Goal: Obtain resource: Obtain resource

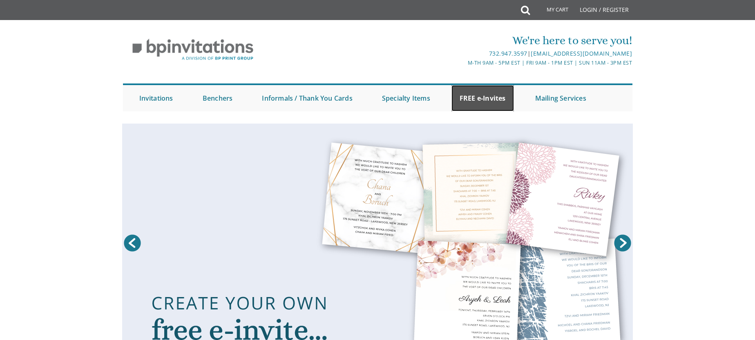
click at [479, 99] on link "FREE e-Invites" at bounding box center [483, 98] width 63 height 26
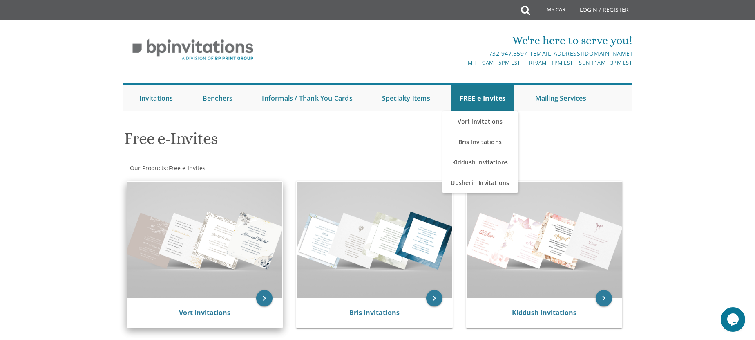
click at [193, 237] on img at bounding box center [205, 239] width 156 height 116
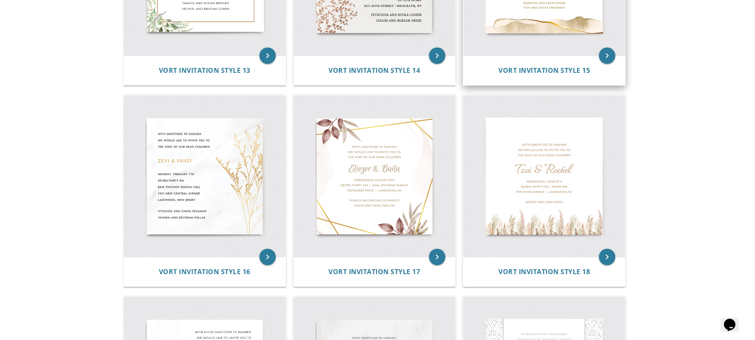
scroll to position [1101, 0]
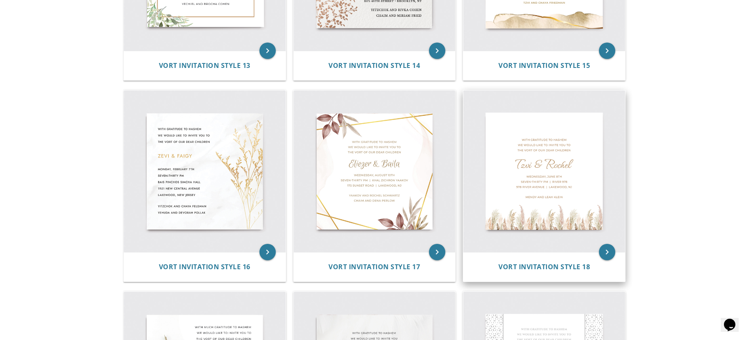
click at [557, 175] on img at bounding box center [544, 171] width 162 height 162
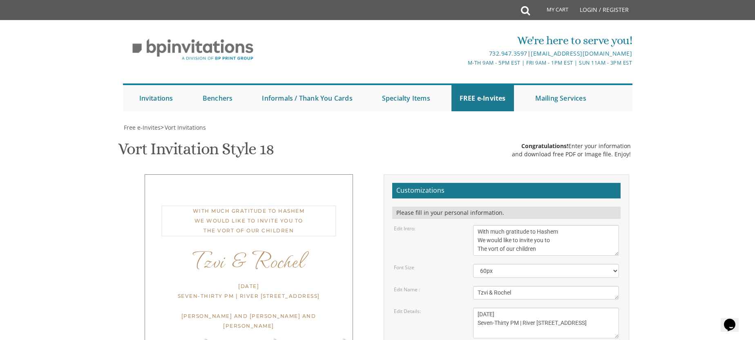
click at [496, 233] on textarea "With much gratitude to Hashem We would like to invite you to The vort of our ch…" at bounding box center [546, 240] width 146 height 31
drag, startPoint x: 553, startPoint y: 247, endPoint x: 456, endPoint y: 222, distance: 100.0
click at [456, 223] on form "Customizations Please fill in your personal information. Edit Intro: With much …" at bounding box center [506, 312] width 228 height 258
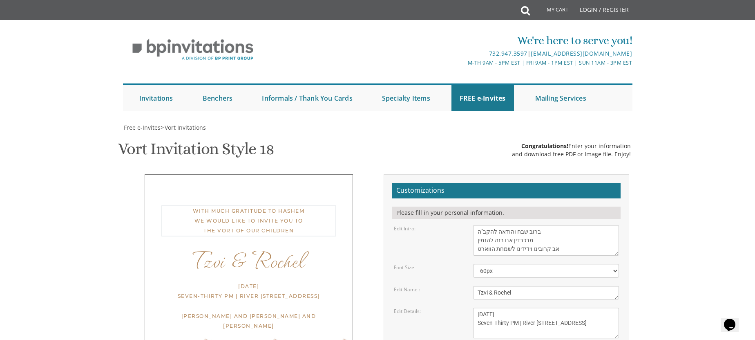
scroll to position [6, 0]
type textarea "ברוב שבח והודאה להקב"ה מבכבדין אנו בזה להזמין אב קרובינו וידידינו לשמחת הווארט …"
click at [516, 293] on textarea "Tzvi & Rochel" at bounding box center [546, 292] width 146 height 13
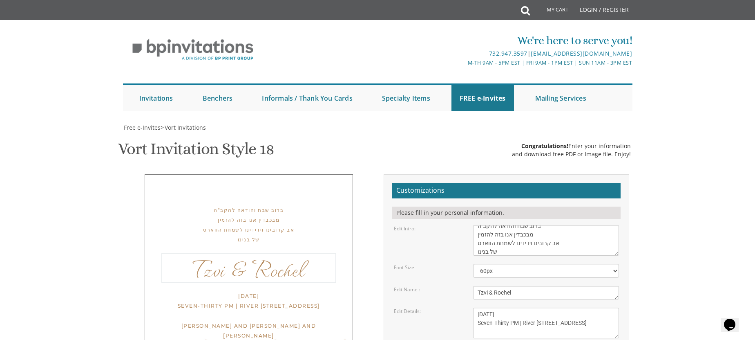
click at [516, 293] on textarea "Tzvi & Rochel" at bounding box center [546, 292] width 146 height 13
click at [523, 311] on textarea "[DATE] Seven-Thirty PM | River [STREET_ADDRESS]" at bounding box center [546, 322] width 146 height 31
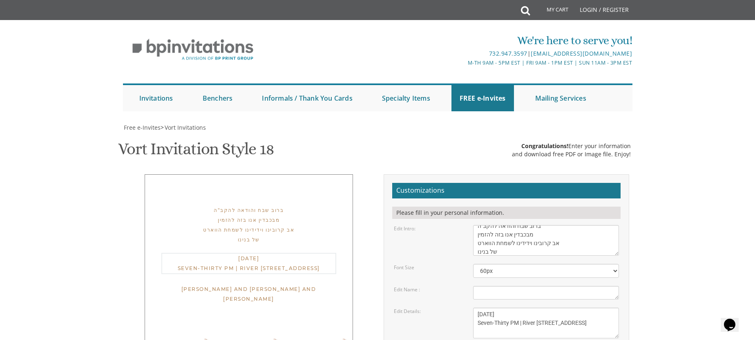
click at [522, 311] on textarea "[DATE] Seven-Thirty PM | River [STREET_ADDRESS]" at bounding box center [546, 322] width 146 height 31
drag, startPoint x: 565, startPoint y: 321, endPoint x: 440, endPoint y: 307, distance: 125.9
click at [440, 307] on div "Edit Details: [DATE] Seven-Thirty PM | River [STREET_ADDRESS]" at bounding box center [507, 322] width 238 height 31
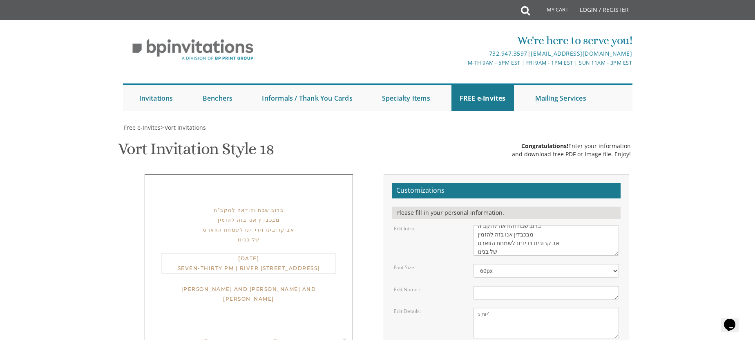
click at [496, 307] on textarea "[DATE] Seven-Thirty PM | River [STREET_ADDRESS]" at bounding box center [546, 322] width 146 height 31
click at [490, 322] on textarea "[DATE] Seven-Thirty PM | River [STREET_ADDRESS]" at bounding box center [546, 322] width 146 height 31
type textarea "יום ג לפרשת שופטים Westgate [GEOGRAPHIC_DATA] 7:30 PM"
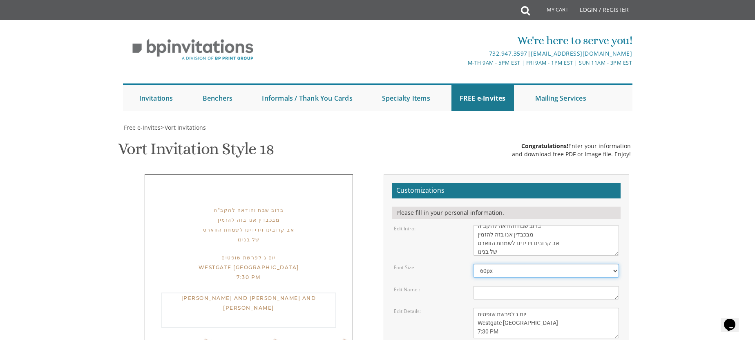
click at [520, 264] on select "40px 50px 60px 70px 80px" at bounding box center [546, 271] width 146 height 14
select select "70px"
click at [266, 205] on div "ברוב שבח והודאה להקב"ה מבכבדין אנו בזה להזמין אב קרובינו וידידינו לשמחת הווארט …" at bounding box center [248, 224] width 175 height 39
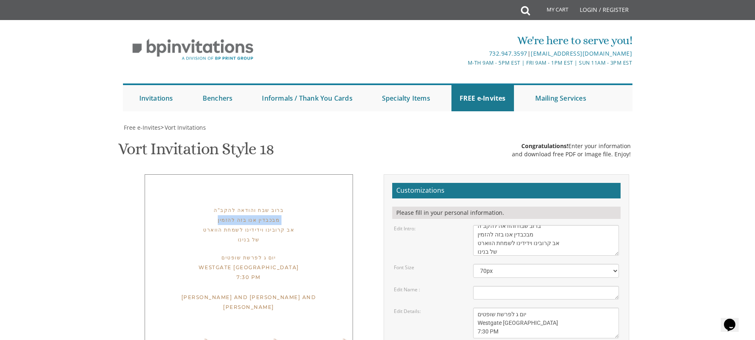
click at [266, 205] on div "ברוב שבח והודאה להקב"ה מבכבדין אנו בזה להזמין אב קרובינו וידידינו לשמחת הווארט …" at bounding box center [248, 224] width 175 height 39
click at [399, 286] on label "Edit Name :" at bounding box center [407, 289] width 26 height 7
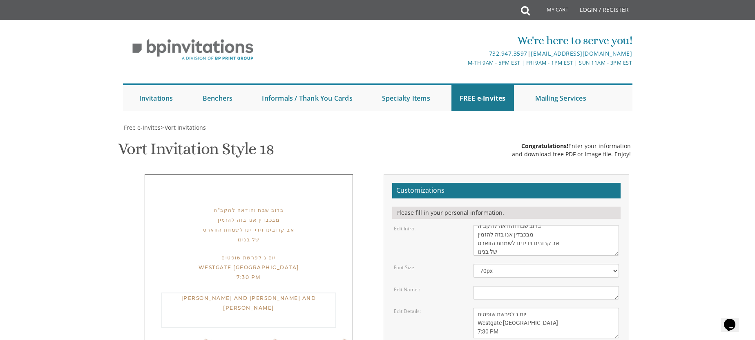
drag, startPoint x: 479, startPoint y: 314, endPoint x: 543, endPoint y: 303, distance: 65.4
type textarea "[PERSON_NAME] [PERSON_NAME]"
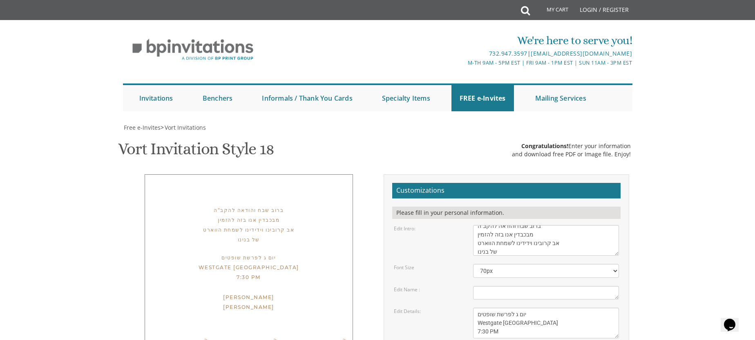
scroll to position [112, 0]
click at [206, 253] on div "יום ג לפרשת שופטים Westgate [GEOGRAPHIC_DATA] 7:30 PM" at bounding box center [248, 267] width 175 height 29
click at [237, 210] on div "ברוב שבח והודאה להקב"ה מבכבדין אנו בזה להזמין אב קרובינו וידידינו לשמחת הווארט …" at bounding box center [249, 264] width 208 height 181
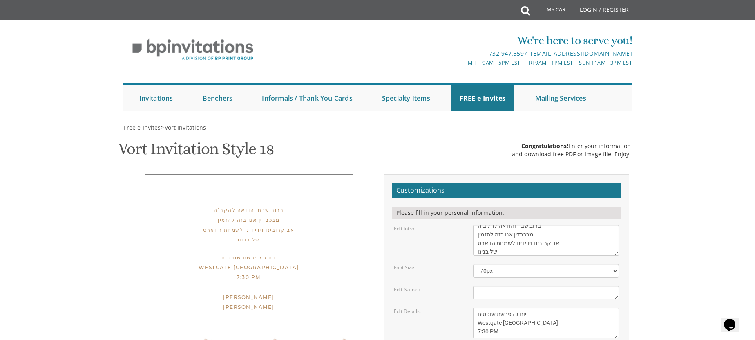
type input "[EMAIL_ADDRESS][DOMAIN_NAME]"
click at [581, 183] on form "Customizations Please fill in your personal information. Edit Intro: With much …" at bounding box center [506, 312] width 228 height 258
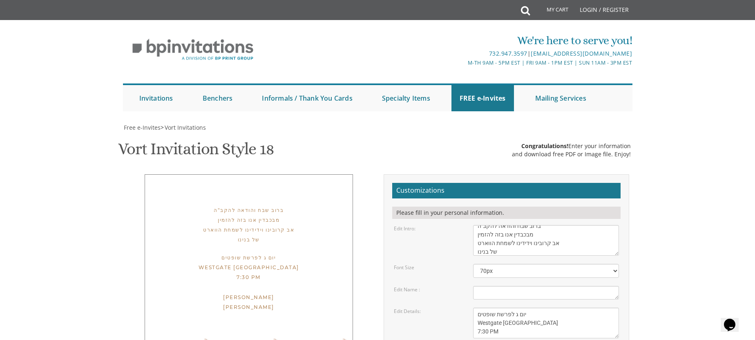
scroll to position [155, 0]
click at [311, 174] on div "ברוב שבח והודאה להקב"ה מבכבדין אנו בזה להזמין אב קרובינו וידידינו לשמחת הווארט …" at bounding box center [249, 265] width 208 height 183
click at [226, 253] on div "יום ג לפרשת שופטים Westgate [GEOGRAPHIC_DATA] 7:30 PM" at bounding box center [248, 267] width 175 height 29
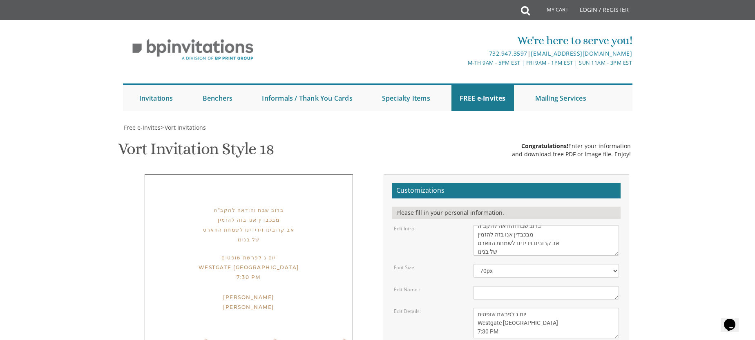
click at [242, 292] on div "[PERSON_NAME] [PERSON_NAME]" at bounding box center [248, 309] width 175 height 34
click at [234, 292] on div "[PERSON_NAME] [PERSON_NAME]" at bounding box center [248, 310] width 175 height 36
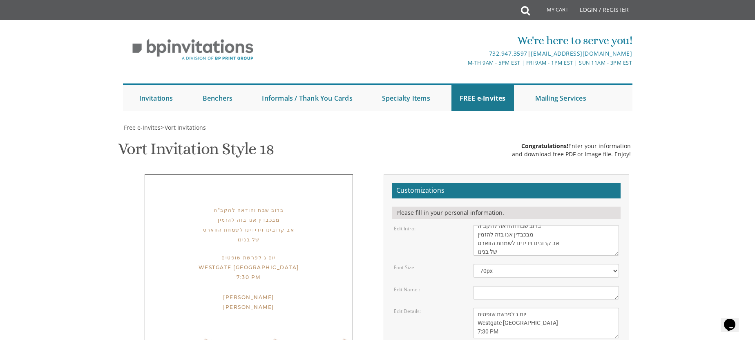
click at [234, 292] on div "[PERSON_NAME] [PERSON_NAME]" at bounding box center [248, 309] width 175 height 34
click at [302, 234] on div "ברוב שבח והודאה להקב"ה מבכבדין אנו בזה להזמין אב קרובינו וידידינו לשמחת הווארט …" at bounding box center [378, 314] width 516 height 281
click at [259, 205] on div "ברוב שבח והודאה להקב"ה מבכבדין אנו בזה להזמין אב קרובינו וידידינו לשמחת הווארט …" at bounding box center [248, 224] width 175 height 39
click at [261, 253] on div "יום ג לפרשת שופטים Westgate [GEOGRAPHIC_DATA] 7:30 PM" at bounding box center [248, 267] width 175 height 29
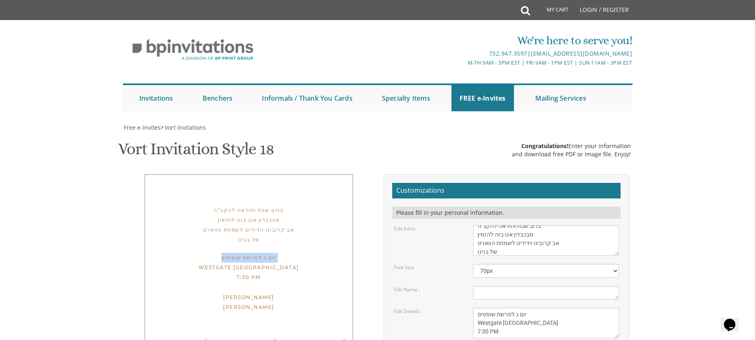
drag, startPoint x: 261, startPoint y: 97, endPoint x: 453, endPoint y: 90, distance: 192.7
click at [262, 174] on div "ברוב שבח והודאה להקב"ה מבכבדין אנו בזה להזמין אב קרובינו וידידינו לשמחת הווארט …" at bounding box center [249, 264] width 208 height 181
click at [549, 225] on textarea "With much gratitude to Hashem We would like to invite you to The vort of our ch…" at bounding box center [546, 240] width 146 height 31
drag, startPoint x: 483, startPoint y: 94, endPoint x: 502, endPoint y: 103, distance: 20.5
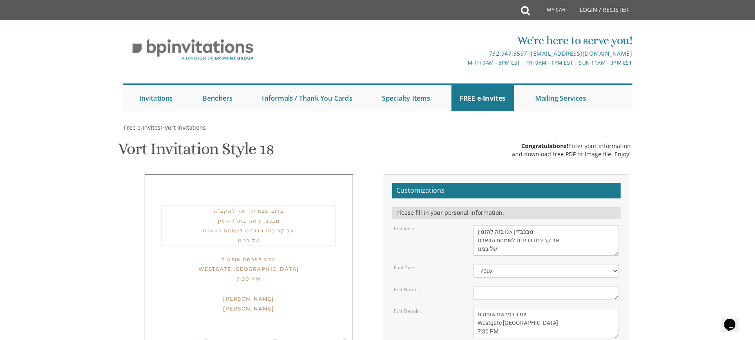
click at [518, 225] on textarea "With much gratitude to Hashem We would like to invite you to The vort of our ch…" at bounding box center [546, 240] width 146 height 31
click at [502, 183] on form "Customizations Please fill in your personal information. Edit Intro: With much …" at bounding box center [506, 312] width 228 height 258
click at [501, 225] on textarea "With much gratitude to Hashem We would like to invite you to The vort of our ch…" at bounding box center [546, 240] width 146 height 31
drag, startPoint x: 501, startPoint y: 96, endPoint x: 519, endPoint y: 89, distance: 19.7
click at [501, 225] on textarea "With much gratitude to Hashem We would like to invite you to The vort of our ch…" at bounding box center [546, 240] width 146 height 31
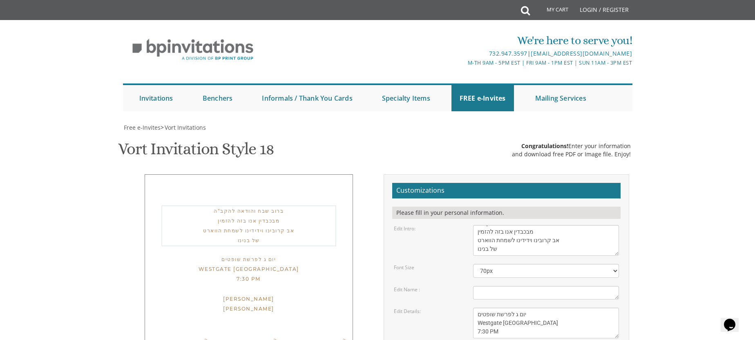
click at [519, 225] on textarea "With much gratitude to Hashem We would like to invite you to The vort of our ch…" at bounding box center [546, 240] width 146 height 31
drag, startPoint x: 518, startPoint y: 86, endPoint x: 481, endPoint y: 94, distance: 37.7
click at [480, 225] on textarea "With much gratitude to Hashem We would like to invite you to The vort of our ch…" at bounding box center [546, 240] width 146 height 31
type textarea "ברוב שבח והודאה להקב"ה מבכבדין אנו בזה להזמין אב קרובינו וידידינוו"
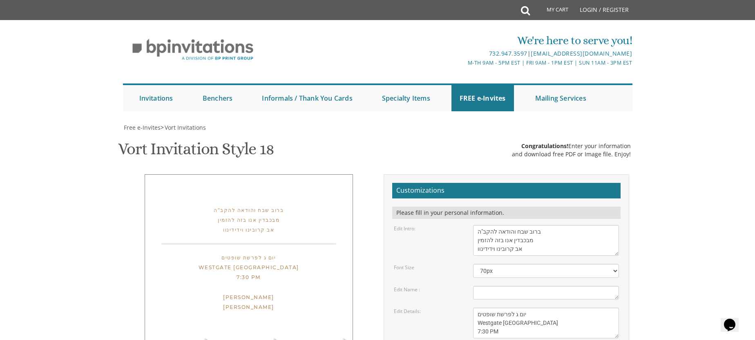
click at [496, 286] on textarea "Tzvi & Rochel" at bounding box center [546, 292] width 146 height 13
paste textarea "לשמחת הווארט של בנינ"
type textarea "לשמחת הווארט של בנינ"
click at [479, 225] on textarea "With much gratitude to Hashem We would like to invite you to The vort of our ch…" at bounding box center [546, 240] width 146 height 31
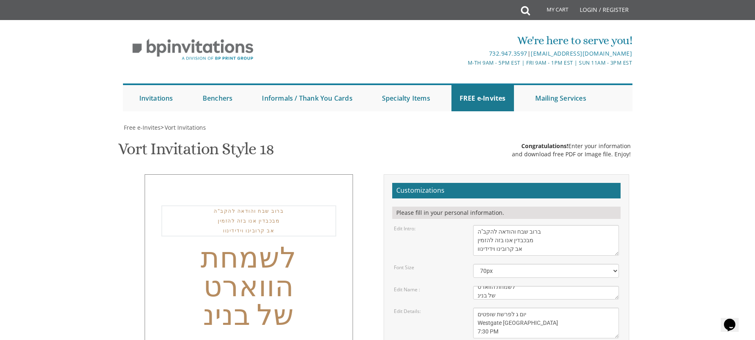
click at [477, 225] on textarea "With much gratitude to Hashem We would like to invite you to The vort of our ch…" at bounding box center [546, 240] width 146 height 31
drag, startPoint x: 479, startPoint y: 93, endPoint x: 508, endPoint y: 92, distance: 28.6
click at [479, 225] on textarea "With much gratitude to Hashem We would like to invite you to The vort of our ch…" at bounding box center [546, 240] width 146 height 31
type textarea "ברוב שבח והודאה להקב"ה מבכבדין אנו בזה להזמין אב קרובינו וידידינו"
click at [510, 286] on textarea "Tzvi & Rochel" at bounding box center [546, 292] width 146 height 13
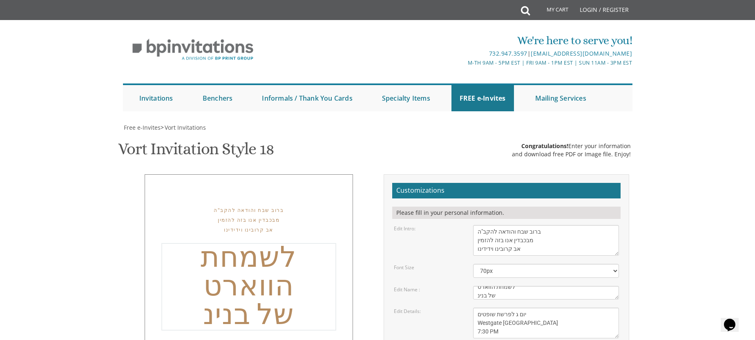
click at [510, 286] on textarea "Tzvi & Rochel" at bounding box center [546, 292] width 146 height 13
click at [500, 264] on select "40px 50px 60px 70px 80px" at bounding box center [546, 271] width 146 height 14
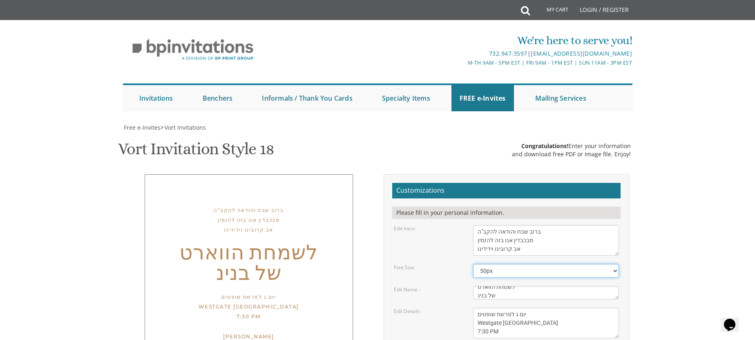
click at [498, 264] on select "40px 50px 60px 70px 80px" at bounding box center [546, 271] width 146 height 14
select select "60px"
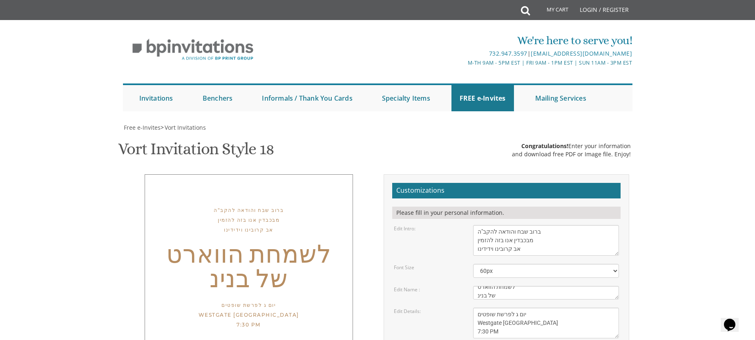
click at [487, 286] on textarea "Tzvi & Rochel" at bounding box center [546, 292] width 146 height 13
click at [488, 286] on textarea "Tzvi & Rochel" at bounding box center [546, 292] width 146 height 13
type textarea "של בנינ"
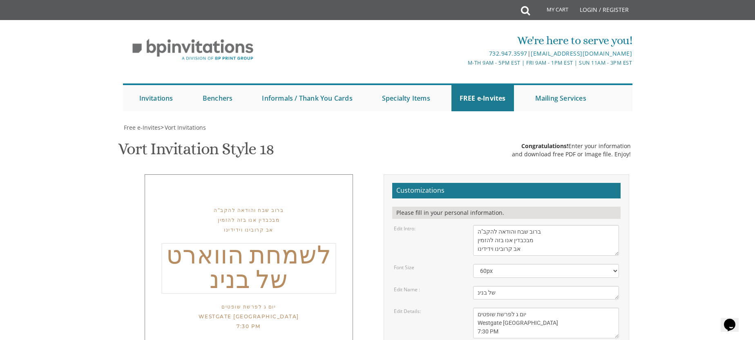
click at [477, 225] on textarea "With much gratitude to Hashem We would like to invite you to The vort of our ch…" at bounding box center [546, 240] width 146 height 31
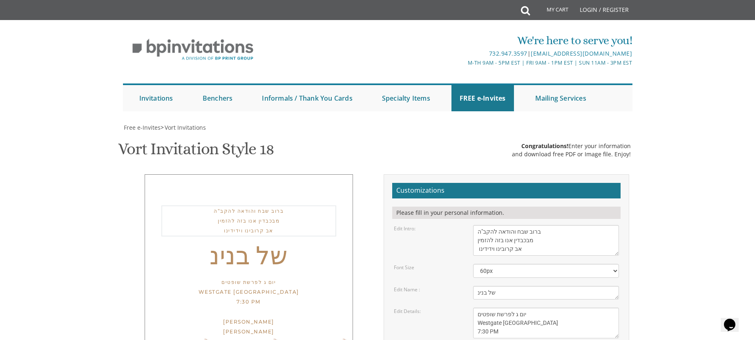
paste textarea "לשמחת הווארט"
click at [502, 225] on textarea "With much gratitude to Hashem We would like to invite you to The vort of our ch…" at bounding box center [546, 240] width 146 height 31
click at [535, 225] on textarea "With much gratitude to Hashem We would like to invite you to The vort of our ch…" at bounding box center [546, 240] width 146 height 31
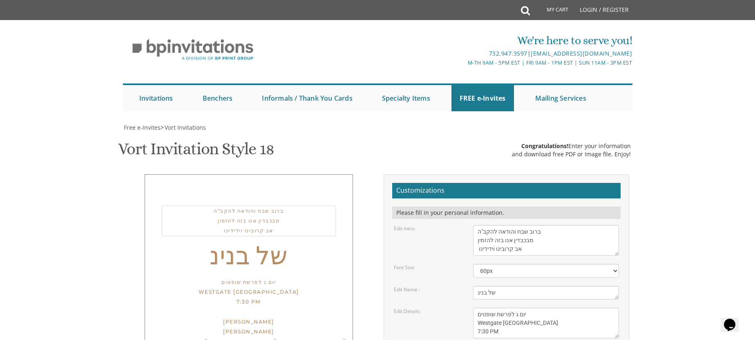
click at [517, 225] on textarea "With much gratitude to Hashem We would like to invite you to The vort of our ch…" at bounding box center [546, 240] width 146 height 31
click at [519, 225] on textarea "With much gratitude to Hashem We would like to invite you to The vort of our ch…" at bounding box center [546, 240] width 146 height 31
click at [523, 225] on textarea "With much gratitude to Hashem We would like to invite you to The vort of our ch…" at bounding box center [546, 240] width 146 height 31
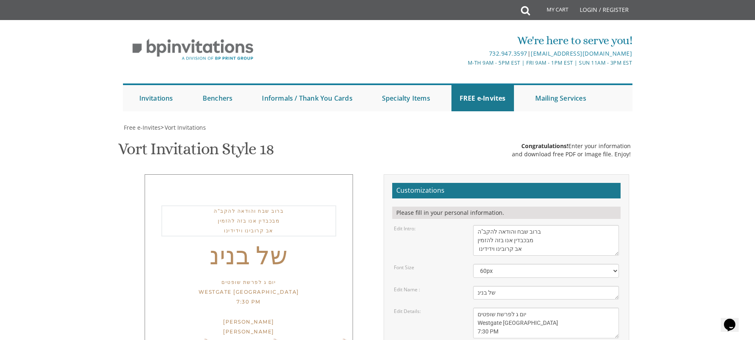
click at [520, 225] on textarea "With much gratitude to Hashem We would like to invite you to The vort of our ch…" at bounding box center [546, 240] width 146 height 31
click at [528, 225] on textarea "With much gratitude to Hashem We would like to invite you to The vort of our ch…" at bounding box center [546, 240] width 146 height 31
click at [517, 225] on textarea "With much gratitude to Hashem We would like to invite you to The vort of our ch…" at bounding box center [546, 240] width 146 height 31
drag, startPoint x: 517, startPoint y: 94, endPoint x: 533, endPoint y: 94, distance: 15.9
click at [517, 225] on textarea "With much gratitude to Hashem We would like to invite you to The vort of our ch…" at bounding box center [546, 240] width 146 height 31
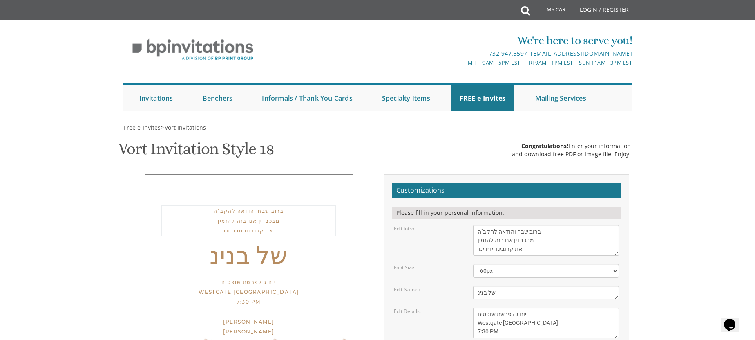
click at [477, 225] on textarea "With much gratitude to Hashem We would like to invite you to The vort of our ch…" at bounding box center [546, 240] width 146 height 31
paste textarea "שמחת הווארט"
click at [540, 225] on textarea "With much gratitude to Hashem We would like to invite you to The vort of our ch…" at bounding box center [546, 240] width 146 height 31
click at [554, 225] on textarea "With much gratitude to Hashem We would like to invite you to The vort of our ch…" at bounding box center [546, 240] width 146 height 31
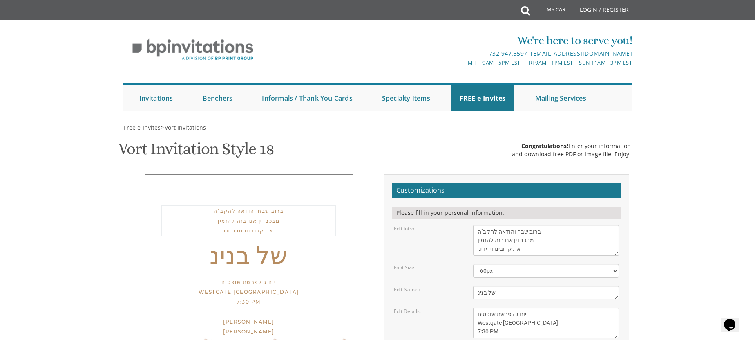
drag, startPoint x: 564, startPoint y: 78, endPoint x: 529, endPoint y: 82, distance: 35.4
click at [564, 225] on textarea "With much gratitude to Hashem We would like to invite you to The vort of our ch…" at bounding box center [546, 240] width 146 height 31
click at [542, 225] on textarea "With much gratitude to Hashem We would like to invite you to The vort of our ch…" at bounding box center [546, 240] width 146 height 31
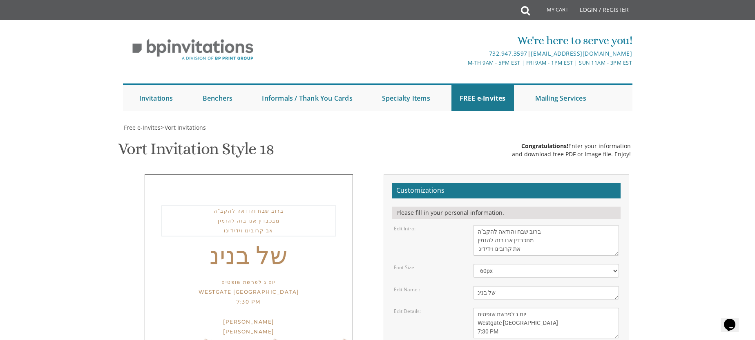
click at [542, 225] on textarea "With much gratitude to Hashem We would like to invite you to The vort of our ch…" at bounding box center [546, 240] width 146 height 31
click at [477, 225] on textarea "With much gratitude to Hashem We would like to invite you to The vort of our ch…" at bounding box center [546, 240] width 146 height 31
paste textarea "תכבדין אנו בזה להזמין"
click at [523, 225] on textarea "With much gratitude to Hashem We would like to invite you to The vort of our ch…" at bounding box center [546, 240] width 146 height 31
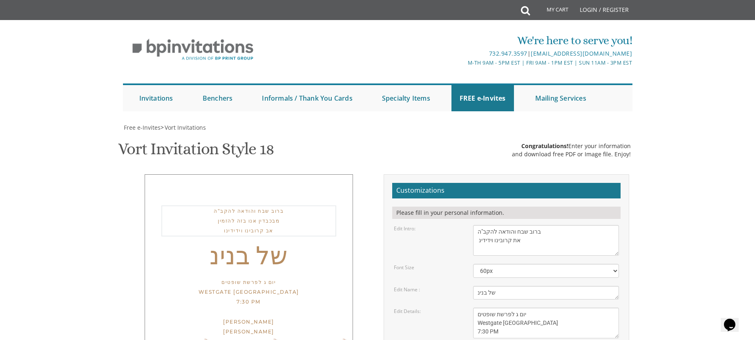
click at [523, 225] on textarea "With much gratitude to Hashem We would like to invite you to The vort of our ch…" at bounding box center [546, 240] width 146 height 31
click at [538, 225] on textarea "With much gratitude to Hashem We would like to invite you to The vort of our ch…" at bounding box center [546, 240] width 146 height 31
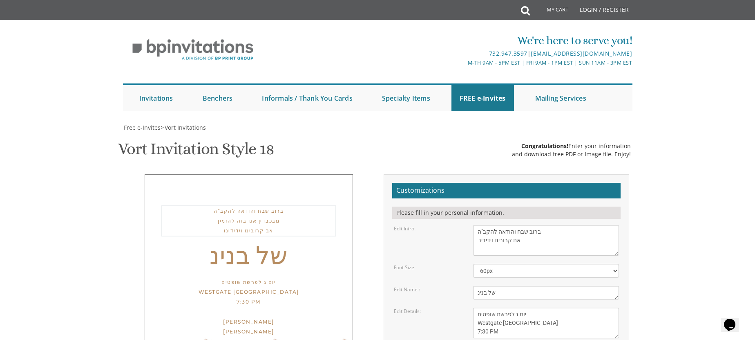
click at [527, 225] on textarea "With much gratitude to Hashem We would like to invite you to The vort of our ch…" at bounding box center [546, 240] width 146 height 31
drag, startPoint x: 478, startPoint y: 85, endPoint x: 551, endPoint y: 78, distance: 72.7
click at [553, 225] on textarea "With much gratitude to Hashem We would like to invite you to The vort of our ch…" at bounding box center [546, 240] width 146 height 31
click at [504, 225] on textarea "With much gratitude to Hashem We would like to invite you to The vort of our ch…" at bounding box center [546, 240] width 146 height 31
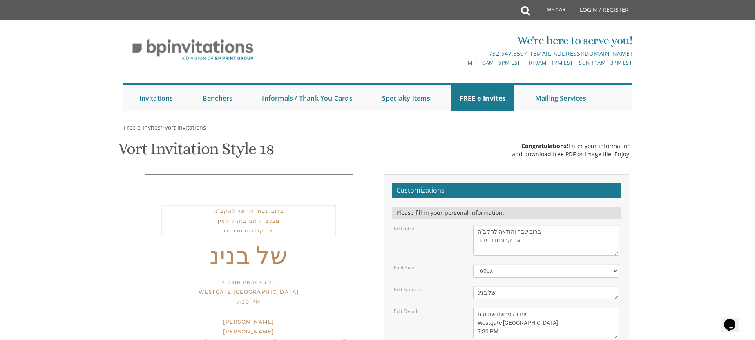
click at [504, 225] on textarea "With much gratitude to Hashem We would like to invite you to The vort of our ch…" at bounding box center [546, 240] width 146 height 31
type textarea "ברוב שבח והודאה להקב"ה"
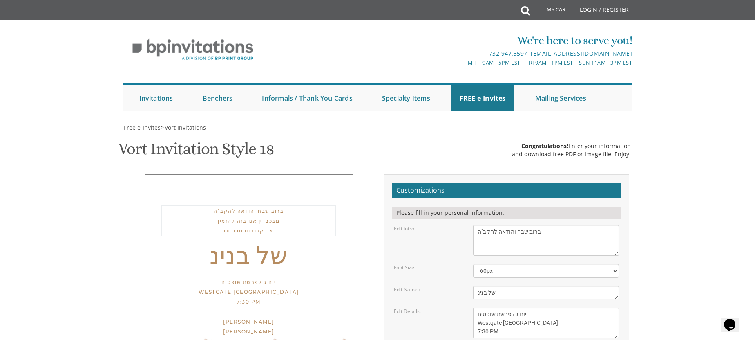
click at [507, 225] on textarea "With much gratitude to Hashem We would like to invite you to The vort of our ch…" at bounding box center [546, 240] width 146 height 31
click at [498, 225] on textarea "With much gratitude to Hashem We would like to invite you to The vort of our ch…" at bounding box center [546, 240] width 146 height 31
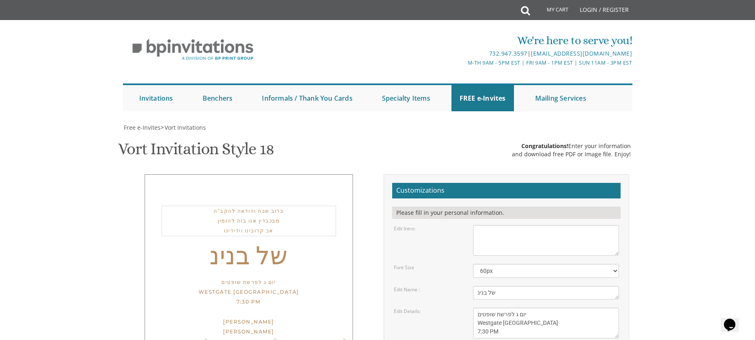
click at [497, 225] on textarea "With much gratitude to Hashem We would like to invite you to The vort of our ch…" at bounding box center [546, 240] width 146 height 31
type textarea "ברוב שבח והודאה להקב"ה מתכבדין אנו בזה להזמין את קרובינו וידידינו לשמחת הווארט …"
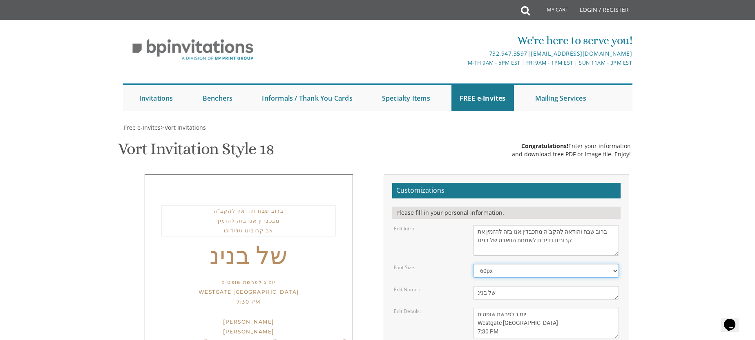
click at [550, 264] on select "40px 50px 60px 70px 80px" at bounding box center [546, 271] width 146 height 14
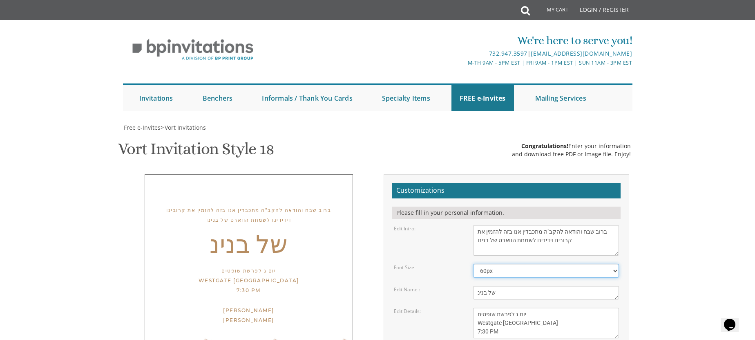
scroll to position [216, 0]
click at [491, 286] on textarea "Tzvi & Rochel" at bounding box center [546, 292] width 146 height 13
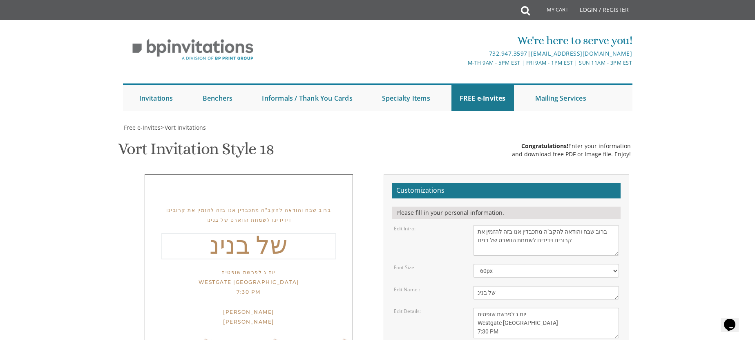
click at [491, 286] on textarea "Tzvi & Rochel" at bounding box center [546, 292] width 146 height 13
click at [699, 59] on body "My Cart Total: View Cart Item(s) Submit My Cart Total: View Cart Item(s) Login …" at bounding box center [377, 336] width 755 height 672
click at [298, 174] on div "ברוב שבח והודאה להקב"ה מתכבדין אנו בזה להזמין את קרובינו וידידינו לשמחת הווארט …" at bounding box center [249, 254] width 208 height 161
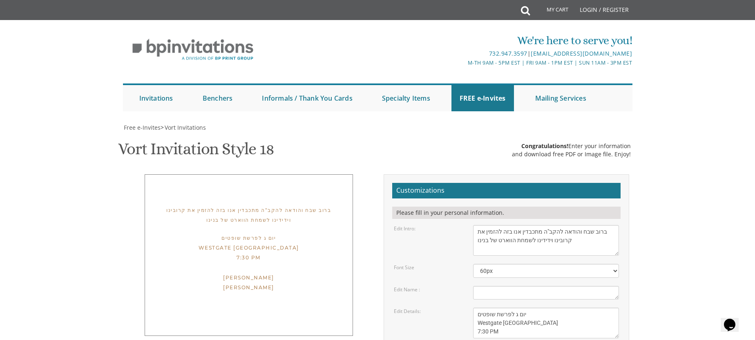
click at [300, 174] on div "ברוב שבח והודאה להקב"ה מתכבדין אנו בזה להזמין את קרובינו וידידינו לשמחת הווארט …" at bounding box center [249, 254] width 208 height 161
click at [296, 273] on div "[PERSON_NAME] [PERSON_NAME]" at bounding box center [248, 290] width 175 height 34
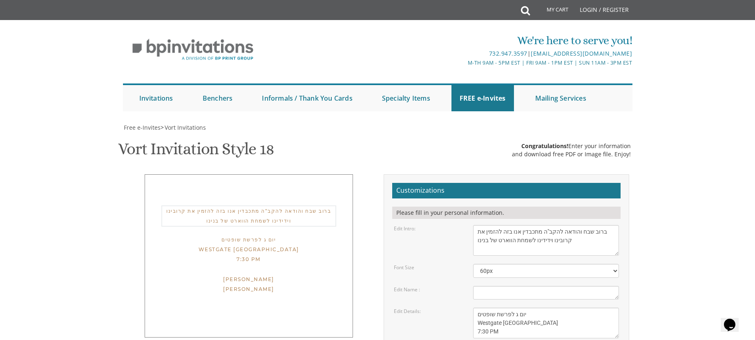
click at [488, 225] on textarea "With much gratitude to Hashem We would like to invite you to The vort of our ch…" at bounding box center [546, 240] width 146 height 31
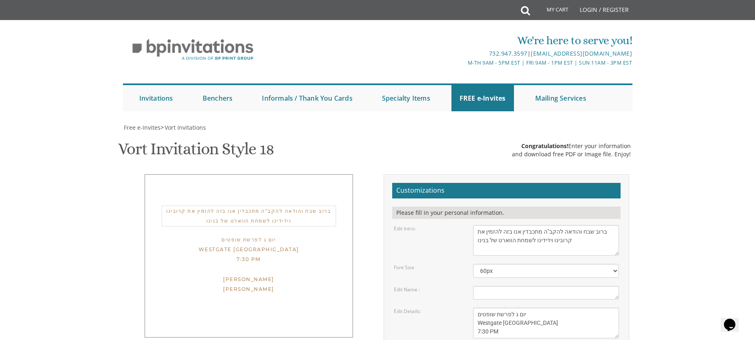
click at [292, 235] on div "יום ג לפרשת שופטים Westgate [GEOGRAPHIC_DATA] 7:30 PM" at bounding box center [248, 249] width 175 height 29
click at [494, 286] on textarea "Tzvi & Rochel" at bounding box center [546, 292] width 146 height 13
click at [439, 307] on div "Edit Details: [DATE] Seven-Thirty PM | River [STREET_ADDRESS]" at bounding box center [507, 322] width 238 height 31
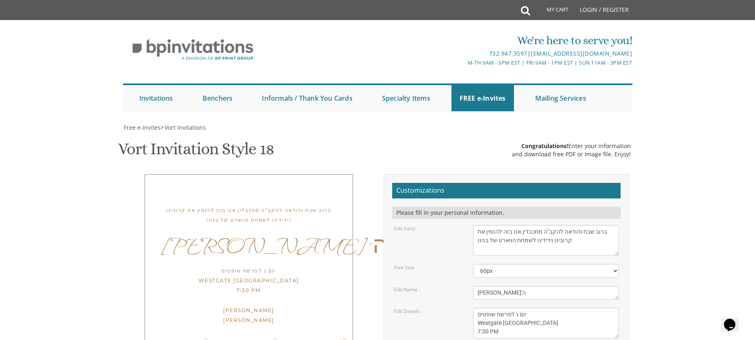
scroll to position [211, 0]
click at [477, 286] on textarea "Tzvi & Rochel" at bounding box center [546, 292] width 146 height 13
click at [593, 264] on select "40px 50px 60px 70px 80px" at bounding box center [546, 271] width 146 height 14
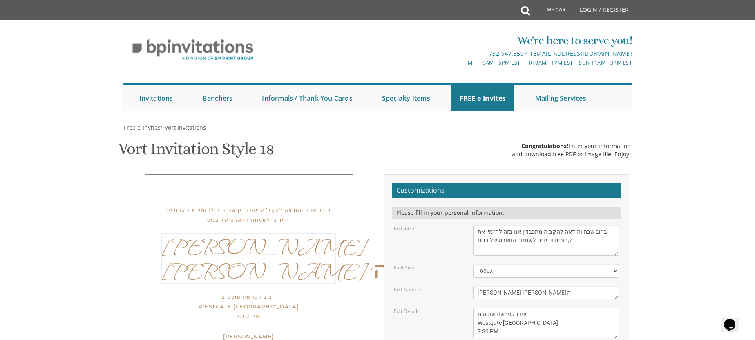
click at [520, 286] on textarea "Tzvi & Rochel" at bounding box center [546, 292] width 146 height 13
click at [544, 286] on textarea "Tzvi & Rochel" at bounding box center [546, 292] width 146 height 13
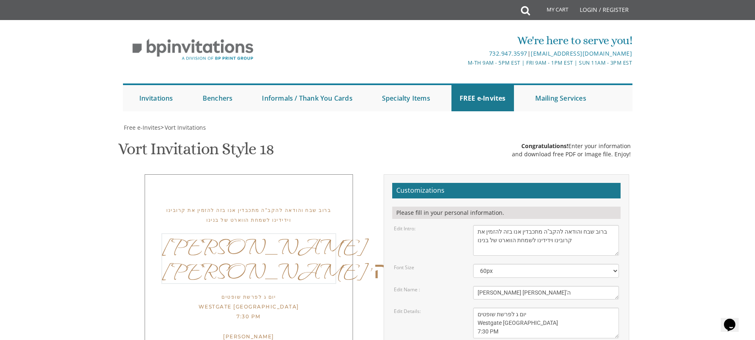
click at [499, 286] on textarea "Tzvi & Rochel" at bounding box center [546, 292] width 146 height 13
drag, startPoint x: 508, startPoint y: 81, endPoint x: 536, endPoint y: 84, distance: 27.9
click at [536, 286] on textarea "Tzvi & Rochel" at bounding box center [546, 292] width 146 height 13
click at [530, 286] on textarea "Tzvi & Rochel" at bounding box center [546, 292] width 146 height 13
paste textarea "[PERSON_NAME]"
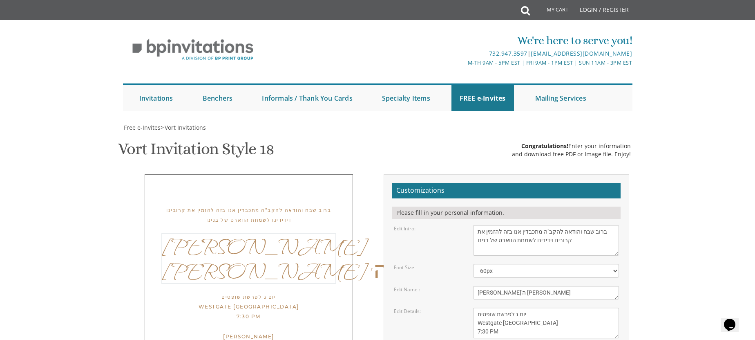
scroll to position [212, 0]
click at [597, 225] on textarea "With much gratitude to Hashem We would like to invite you to The vort of our ch…" at bounding box center [546, 240] width 146 height 31
click at [685, 56] on body "My Cart Total: View Cart Item(s) Submit My Cart Total: View Cart Item(s) Login …" at bounding box center [377, 336] width 755 height 672
click at [511, 286] on textarea "Tzvi & Rochel" at bounding box center [546, 292] width 146 height 13
type textarea "[PERSON_NAME] [PERSON_NAME]"
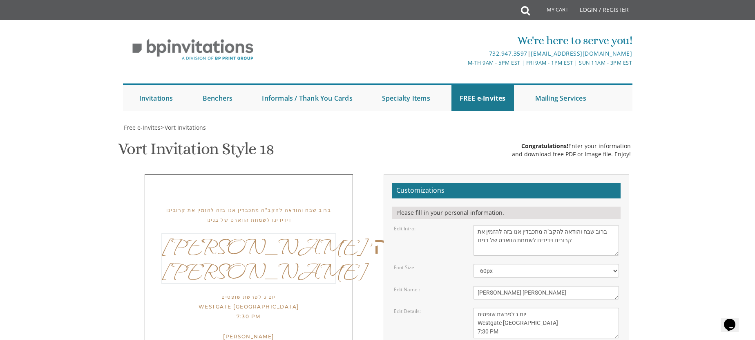
click at [697, 45] on body "My Cart Total: View Cart Item(s) Submit My Cart Total: View Cart Item(s) Login …" at bounding box center [377, 336] width 755 height 672
click at [508, 286] on textarea "Tzvi & Rochel" at bounding box center [546, 292] width 146 height 13
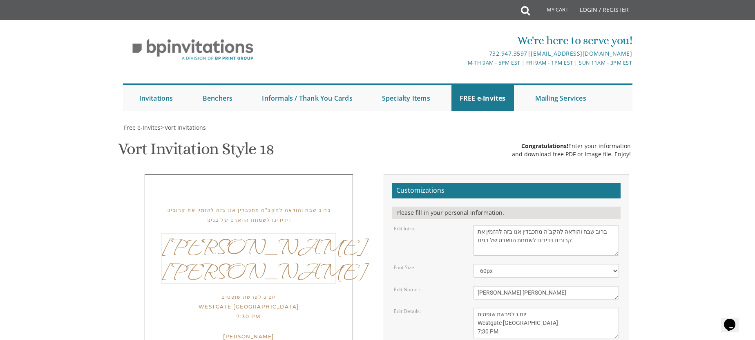
scroll to position [136, 0]
click at [498, 286] on textarea "Tzvi & Rochel" at bounding box center [546, 292] width 146 height 13
click at [511, 286] on textarea "Tzvi & Rochel" at bounding box center [546, 292] width 146 height 13
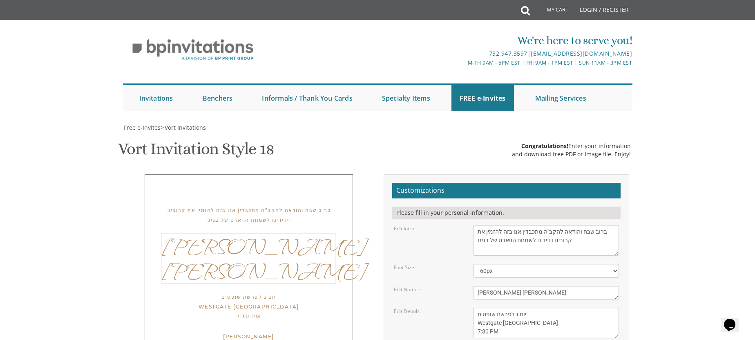
click at [517, 286] on textarea "Tzvi & Rochel" at bounding box center [546, 292] width 146 height 13
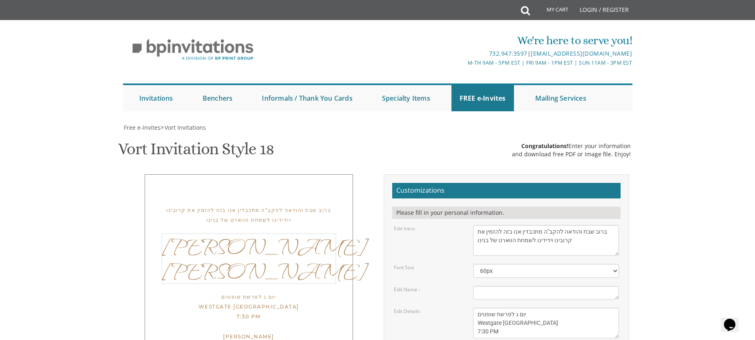
click at [577, 225] on textarea "With much gratitude to Hashem We would like to invite you to The vort of our ch…" at bounding box center [546, 240] width 146 height 31
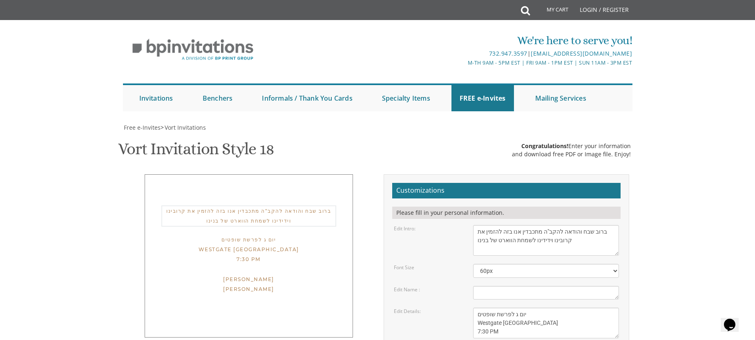
scroll to position [285, 0]
